Goal: Information Seeking & Learning: Learn about a topic

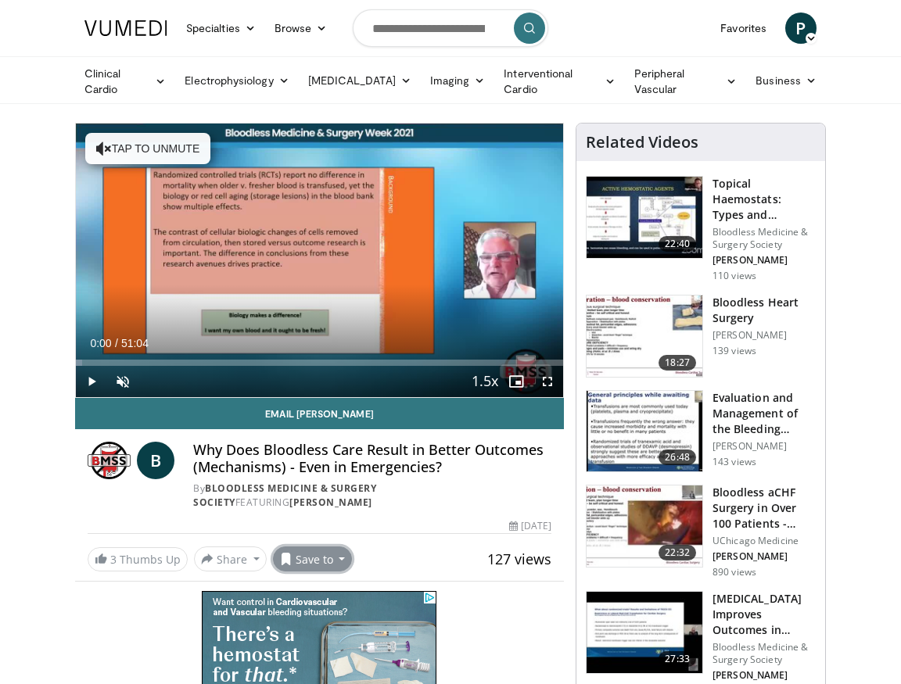
click at [303, 547] on button "Save to" at bounding box center [313, 559] width 80 height 25
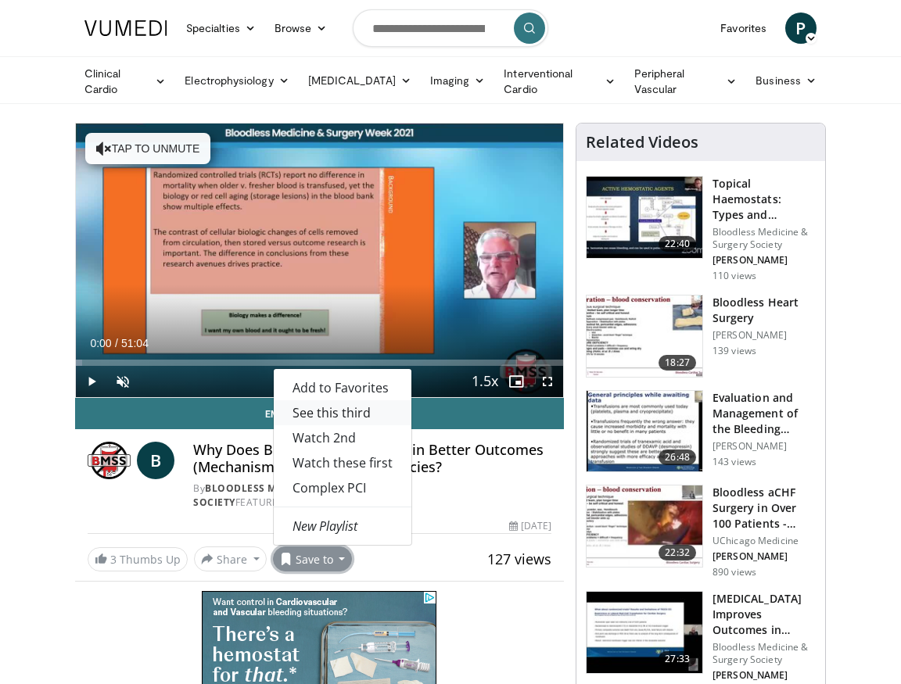
click at [327, 401] on link "See this third" at bounding box center [343, 413] width 138 height 25
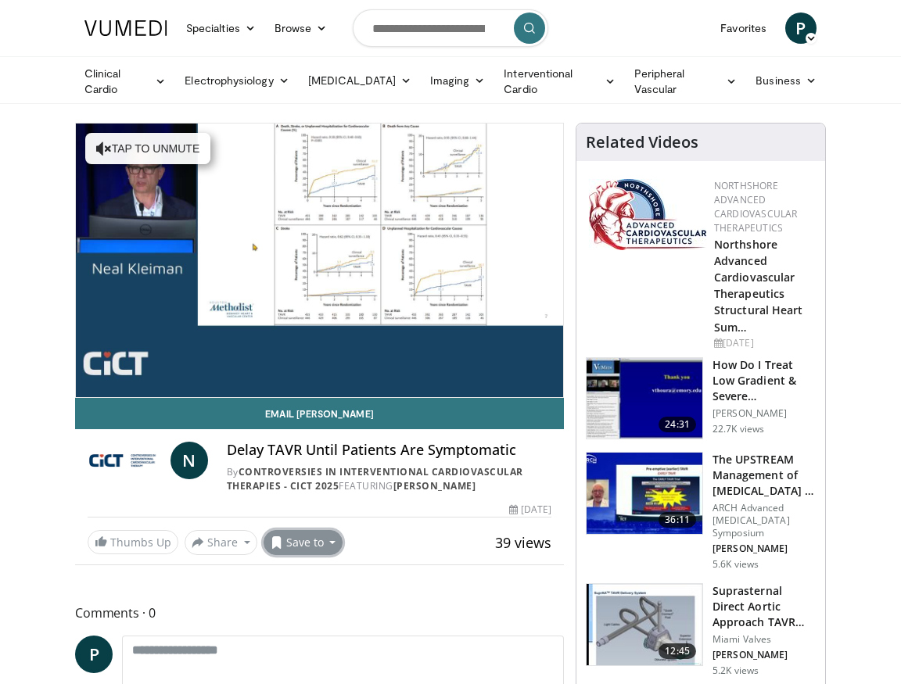
click at [286, 541] on button "Save to" at bounding box center [304, 542] width 80 height 25
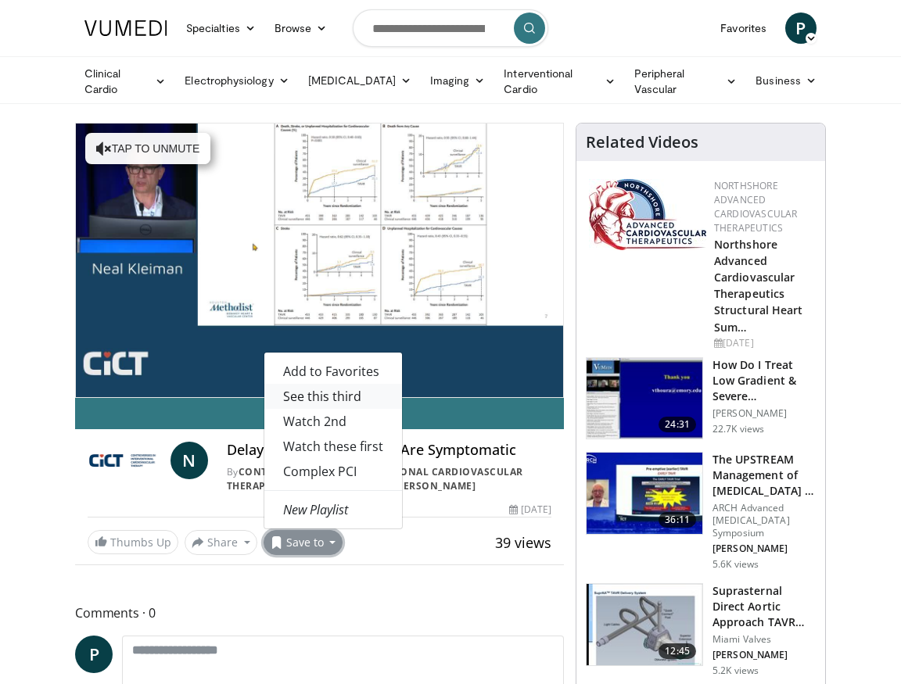
click at [325, 391] on link "See this third" at bounding box center [333, 396] width 138 height 25
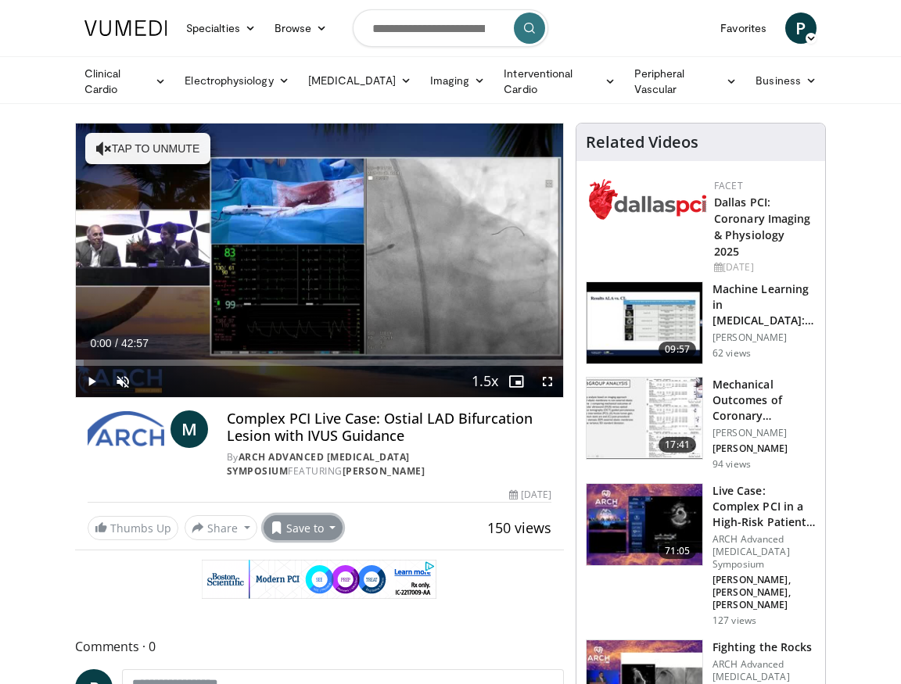
click at [305, 526] on button "Save to" at bounding box center [304, 528] width 80 height 25
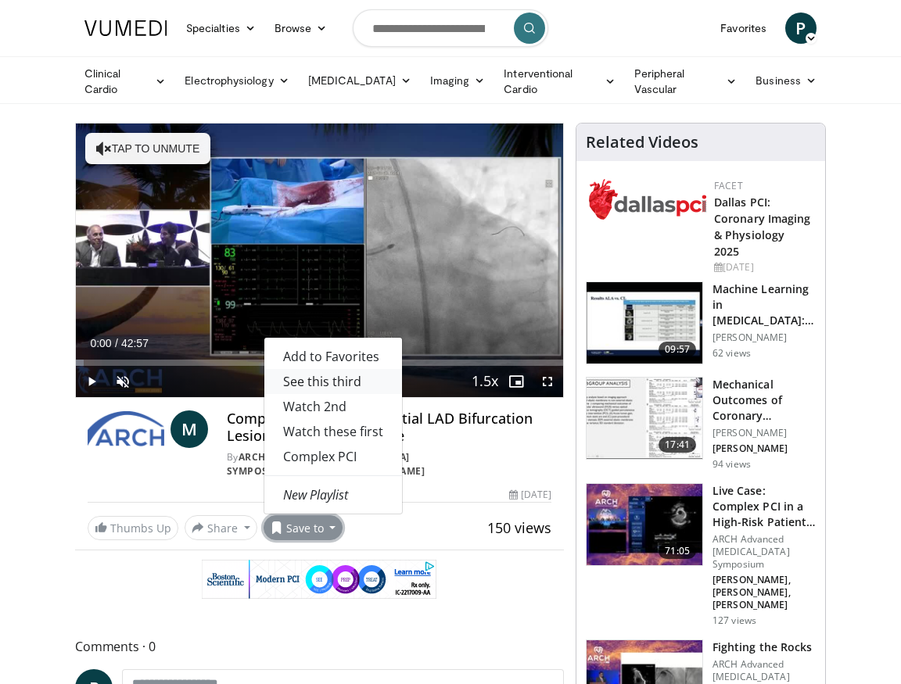
click at [350, 380] on link "See this third" at bounding box center [333, 381] width 138 height 25
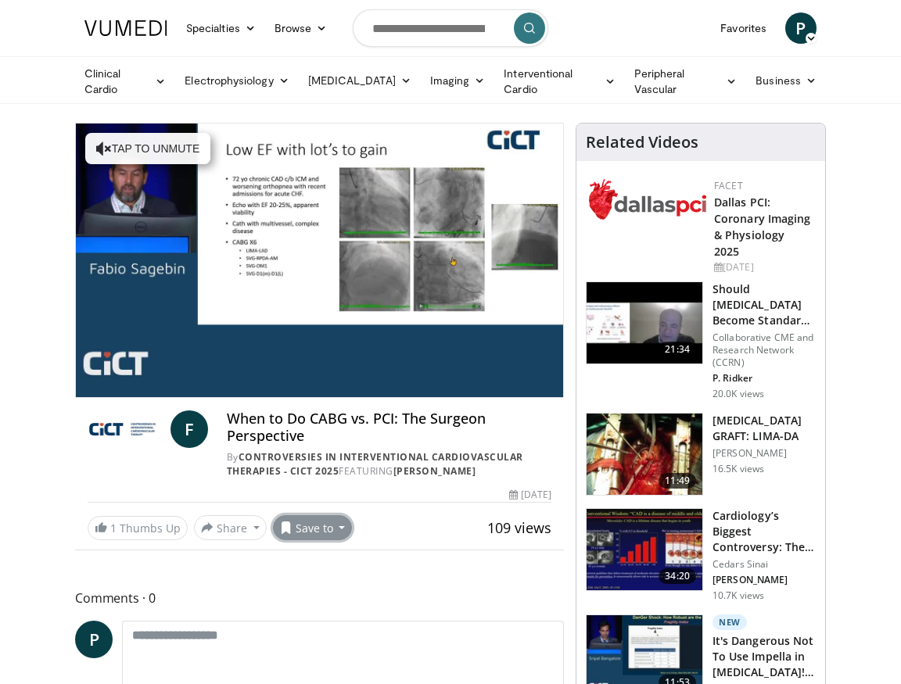
click at [311, 530] on button "Save to" at bounding box center [313, 528] width 80 height 25
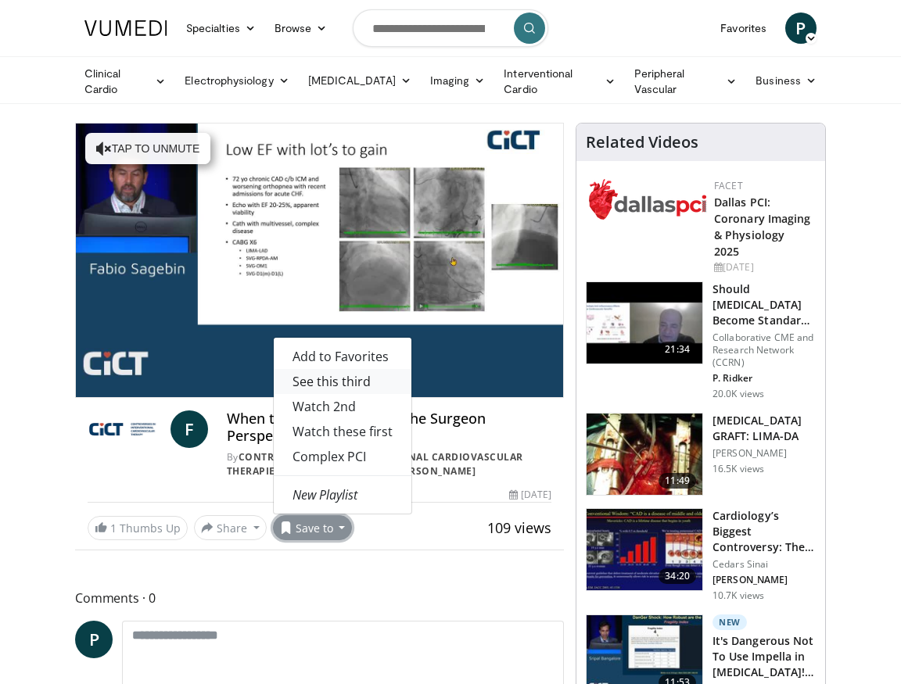
click at [352, 377] on link "See this third" at bounding box center [343, 381] width 138 height 25
